Goal: Task Accomplishment & Management: Use online tool/utility

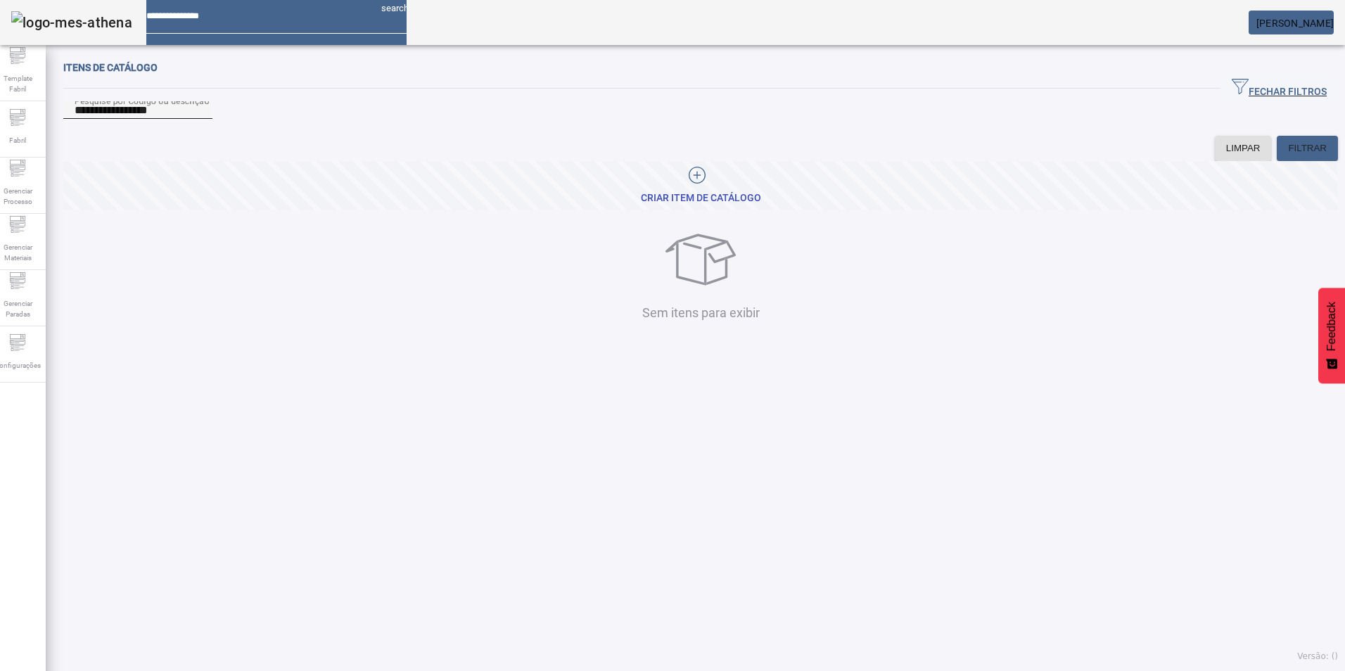
click at [193, 119] on input "**********" at bounding box center [138, 110] width 127 height 17
type input "**********"
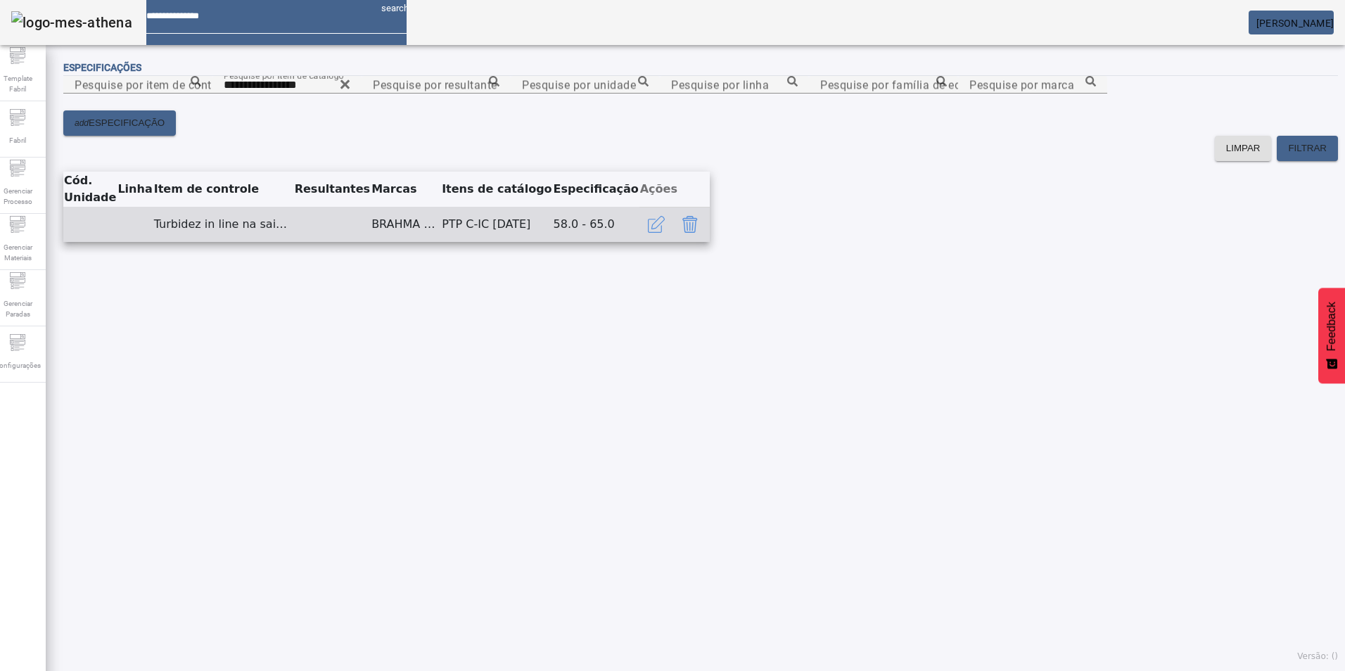
click at [294, 242] on td "Turbidez in line na saida da centrifuga" at bounding box center [223, 224] width 141 height 35
drag, startPoint x: 335, startPoint y: 429, endPoint x: 219, endPoint y: 430, distance: 116.1
click at [219, 242] on td "Turbidez in line na saida da centrifuga" at bounding box center [223, 224] width 141 height 35
copy td "Turbidez in line na saida da centrifuga"
click at [294, 242] on td "Turbidez in line na saida da centrifuga" at bounding box center [223, 224] width 141 height 35
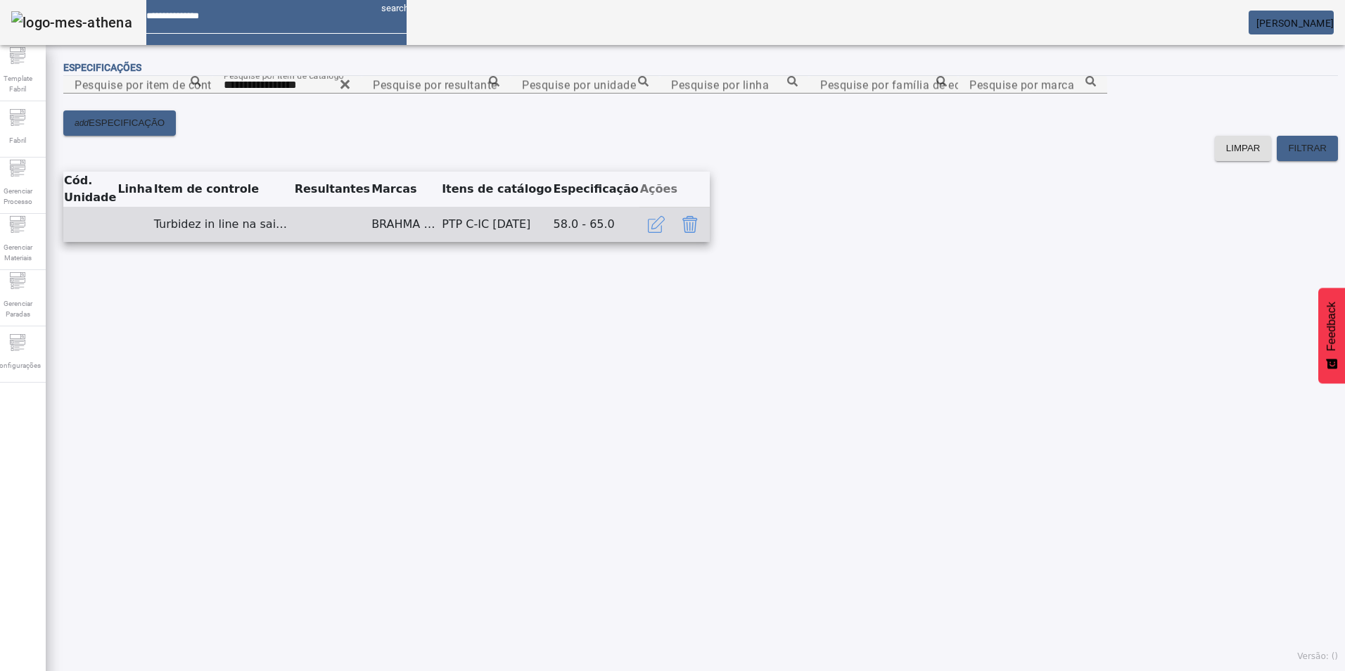
drag, startPoint x: 381, startPoint y: 430, endPoint x: 189, endPoint y: 437, distance: 191.5
click at [189, 242] on tr "Turbidez in line na saida da centrifuga BRAHMA DUPLO MALTE TRIGO PTP C-IC 04.01…" at bounding box center [386, 224] width 647 height 35
copy tr "Turbidez in line na saida da centrifuga"
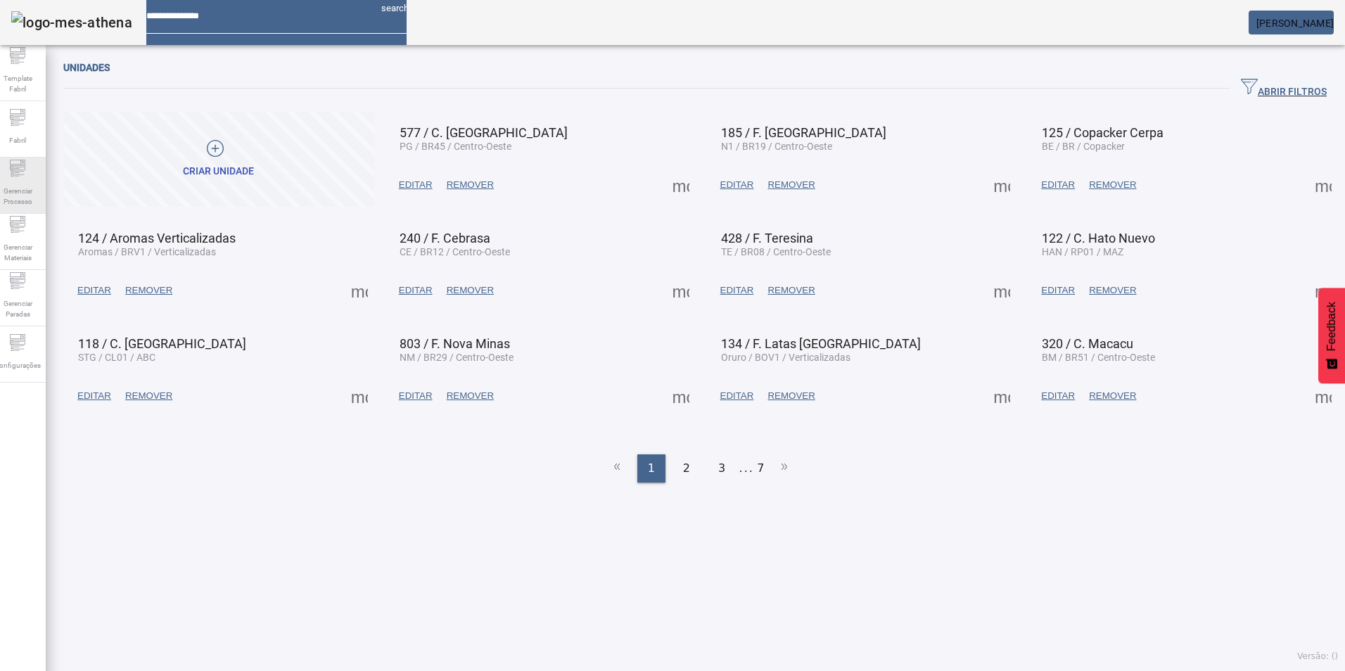
click at [27, 189] on span "Gerenciar Processo" at bounding box center [17, 197] width 42 height 30
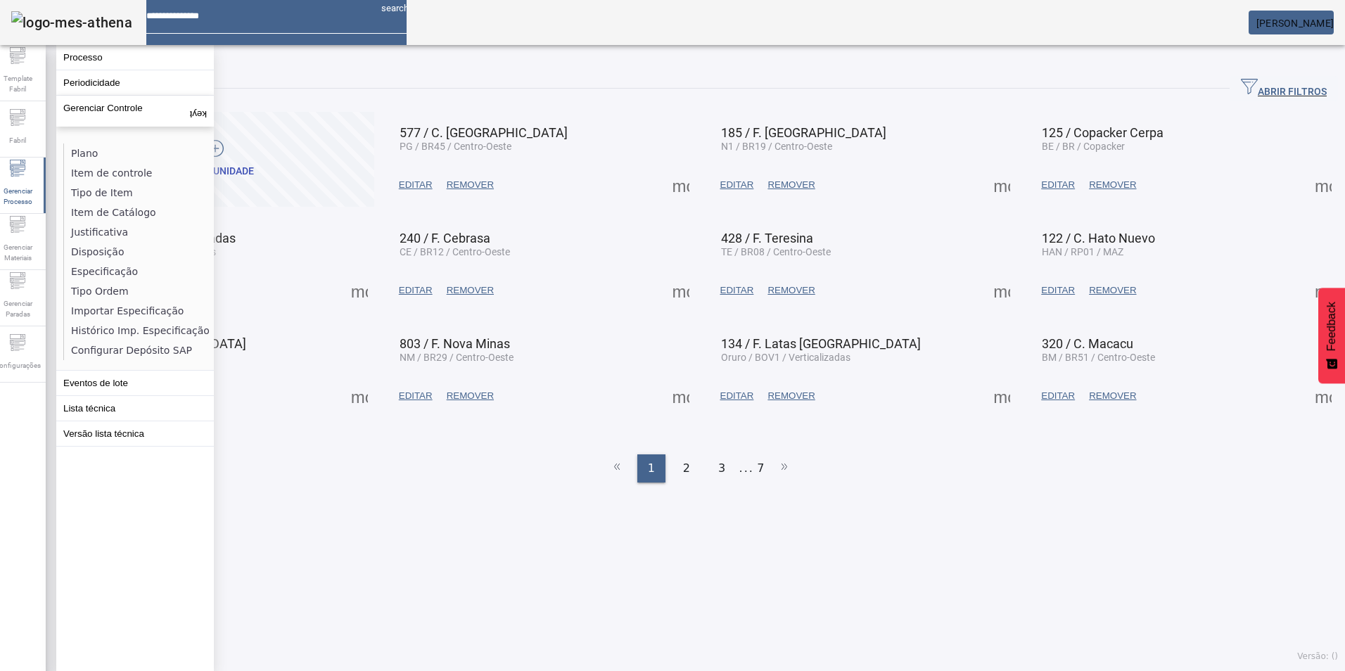
click at [97, 170] on li "Item de controle" at bounding box center [138, 173] width 149 height 20
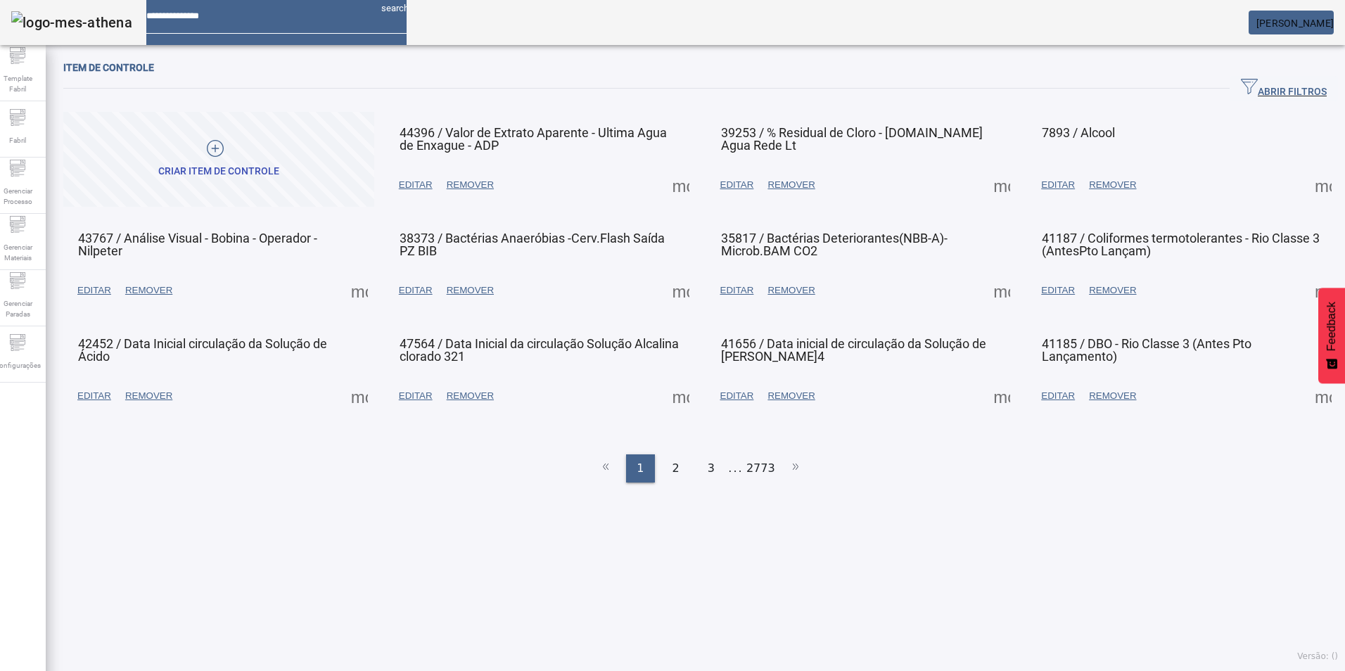
click at [1253, 84] on span "ABRIR FILTROS" at bounding box center [1284, 88] width 86 height 21
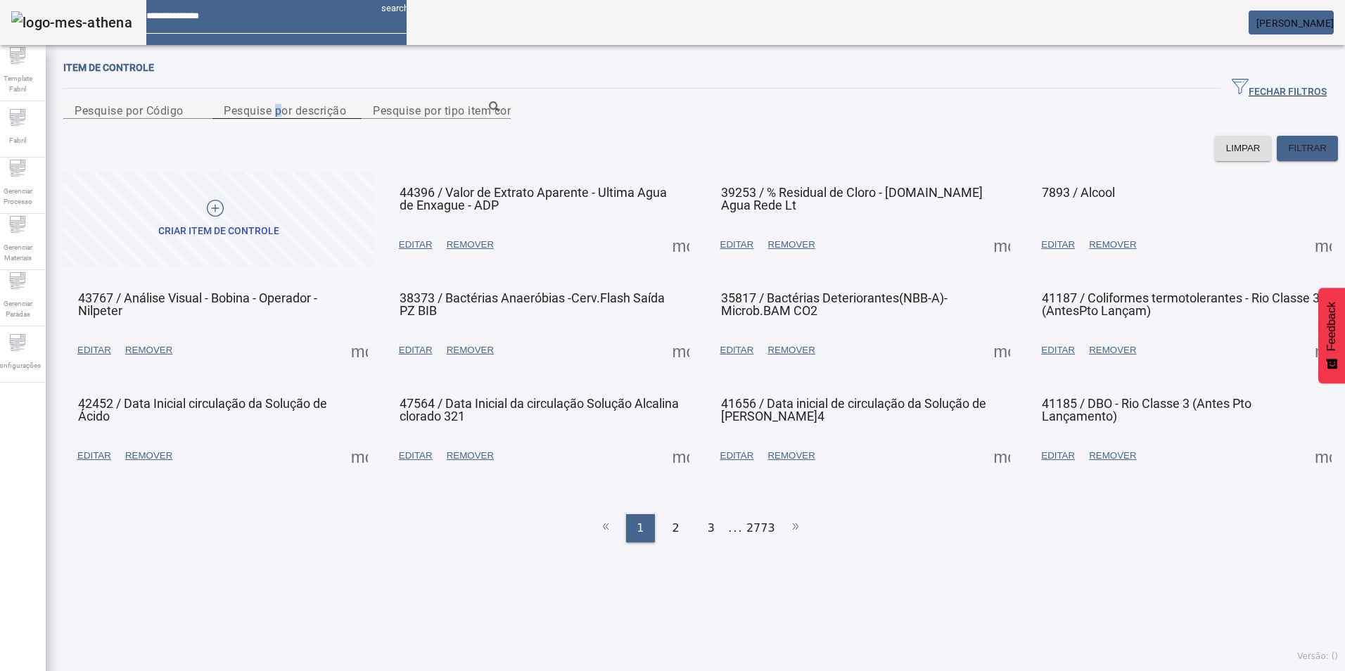
click at [331, 117] on mat-label "Pesquise por descrição" at bounding box center [285, 109] width 122 height 13
click at [331, 119] on input "Pesquise por descrição" at bounding box center [287, 110] width 127 height 17
paste input "**********"
type input "**********"
click at [1288, 155] on span "FILTRAR" at bounding box center [1307, 148] width 39 height 14
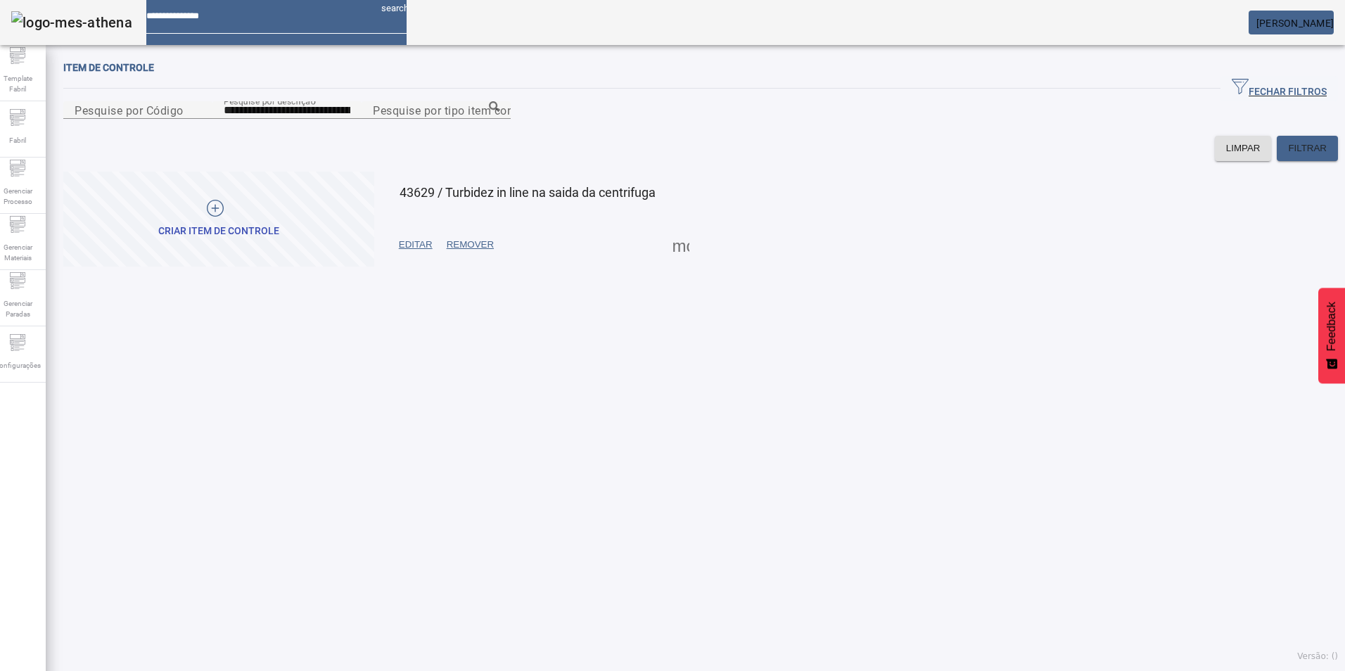
click at [426, 252] on span "EDITAR" at bounding box center [416, 245] width 34 height 14
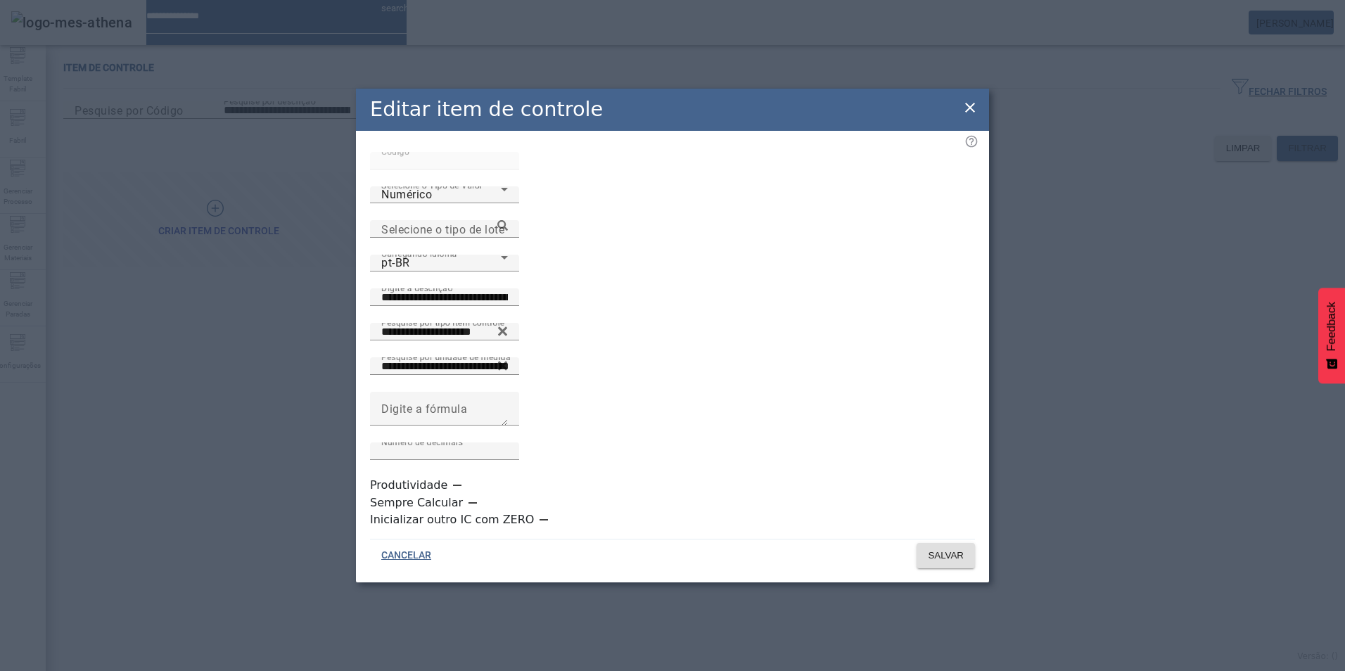
click at [972, 113] on icon at bounding box center [970, 108] width 10 height 10
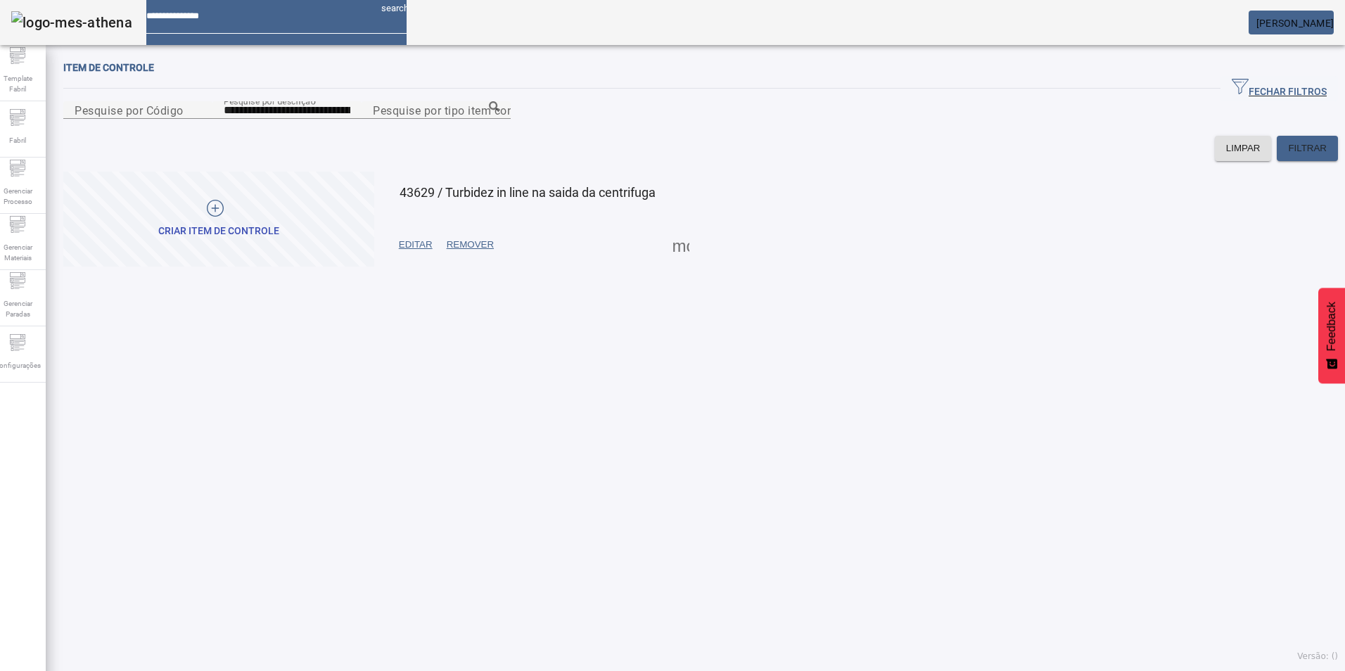
click at [1334, 27] on em at bounding box center [1334, 23] width 0 height 11
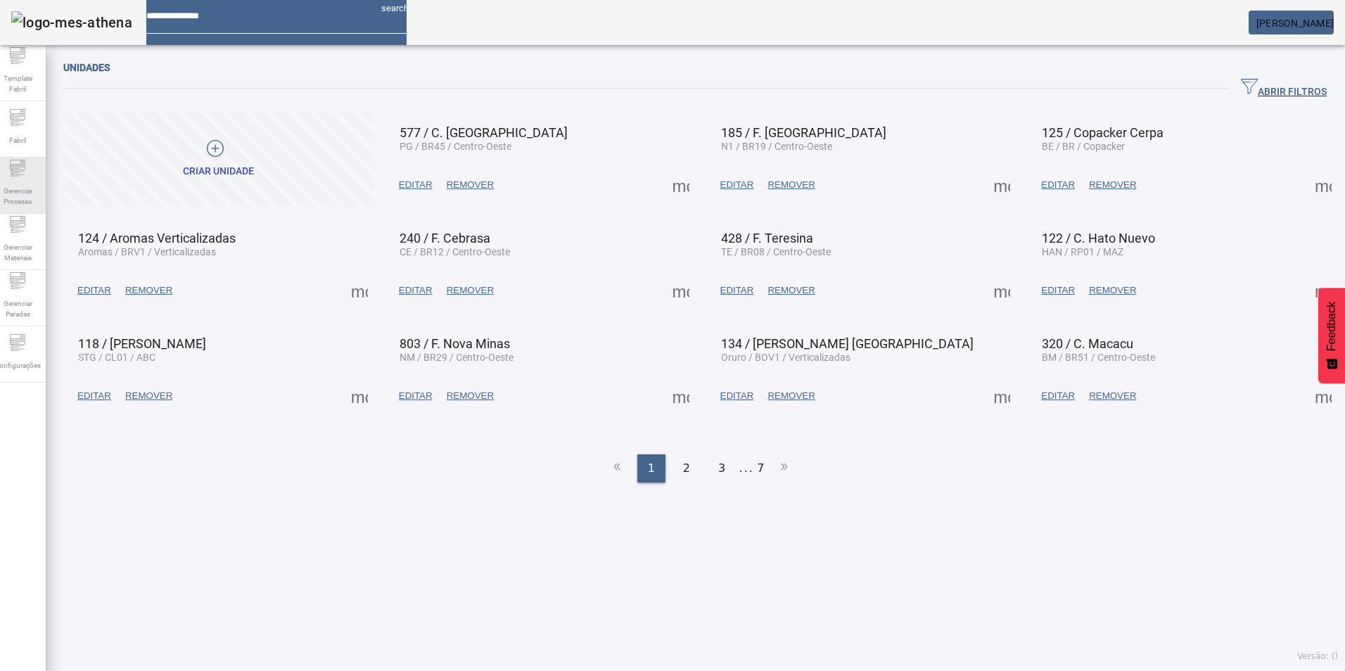
click at [27, 189] on span "Gerenciar Processo" at bounding box center [17, 197] width 42 height 30
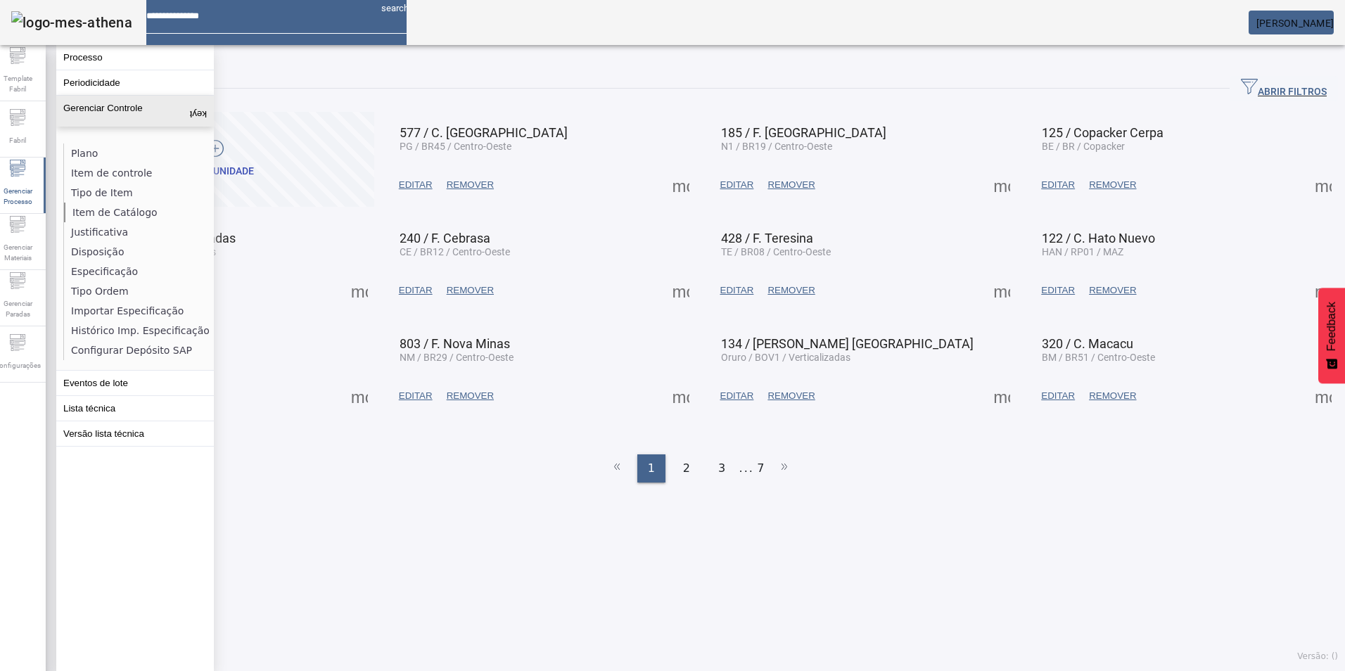
click at [106, 210] on li "Item de Catálogo" at bounding box center [138, 213] width 149 height 20
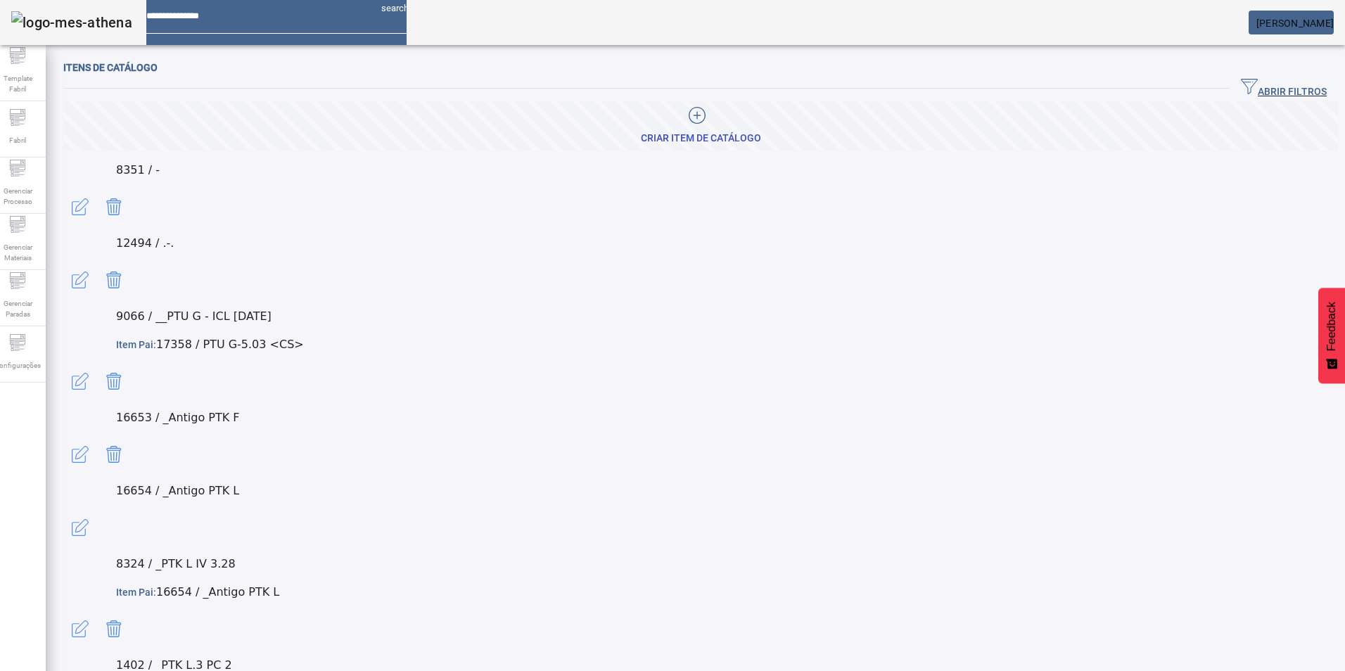
click at [1253, 89] on span "ABRIR FILTROS" at bounding box center [1284, 88] width 86 height 21
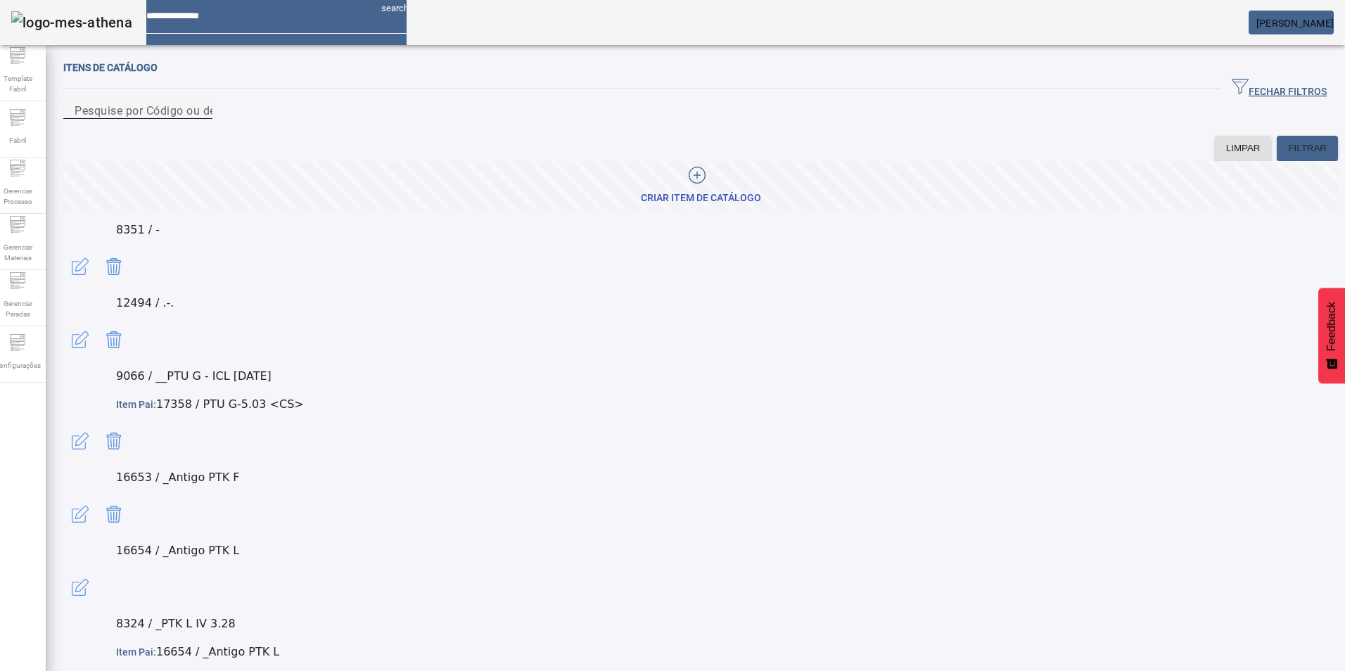
click at [217, 117] on mat-label "Pesquise por Código ou descrição" at bounding box center [164, 109] width 179 height 13
click at [201, 119] on input "Pesquise por Código ou descrição" at bounding box center [138, 110] width 127 height 17
click at [174, 116] on mat-label "Pesquise por Código ou descrição" at bounding box center [164, 109] width 179 height 13
click at [174, 116] on input "Pesquise por Código ou descrição" at bounding box center [138, 110] width 127 height 17
click at [175, 117] on mat-label "Pesquise por Código ou descrição" at bounding box center [164, 109] width 179 height 13
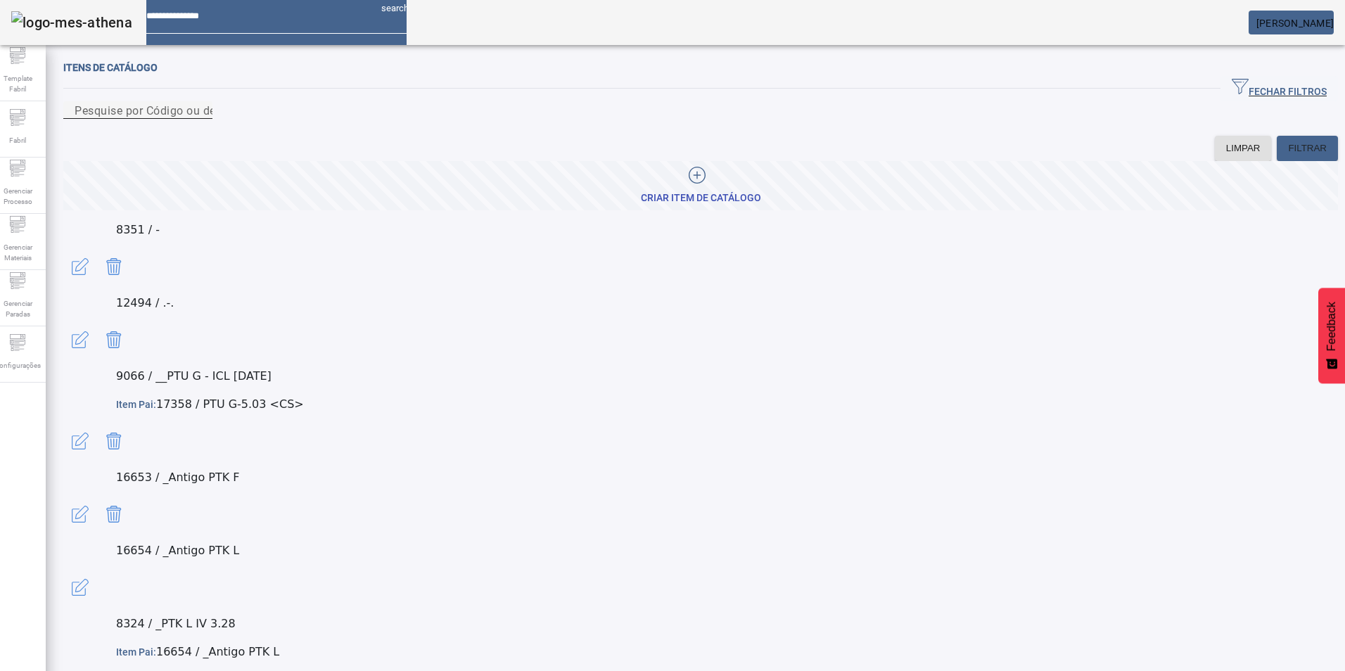
click at [175, 117] on input "Pesquise por Código ou descrição" at bounding box center [138, 110] width 127 height 17
paste input "**********"
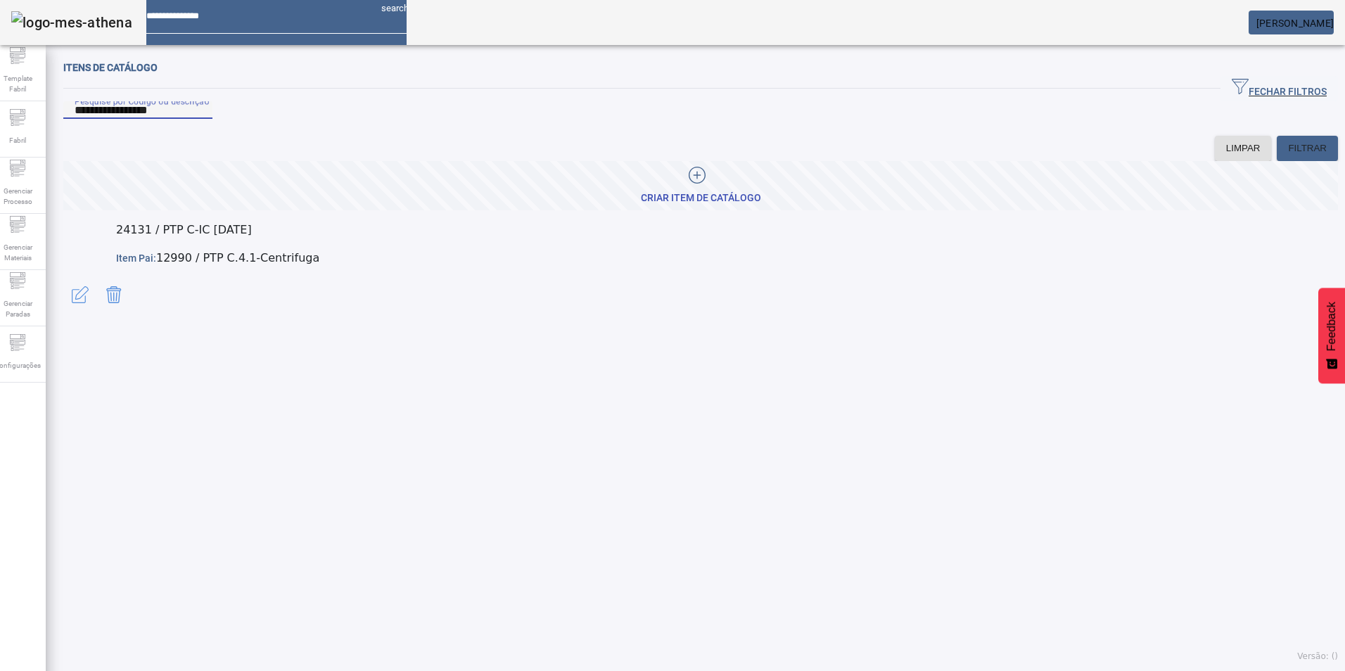
type input "**********"
